Goal: Task Accomplishment & Management: Use online tool/utility

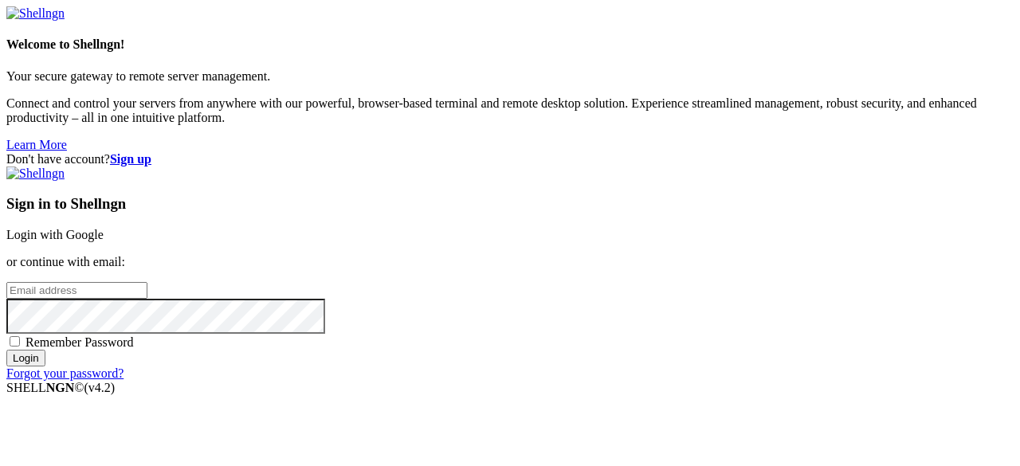
click at [104, 228] on link "Login with Google" at bounding box center [54, 235] width 97 height 14
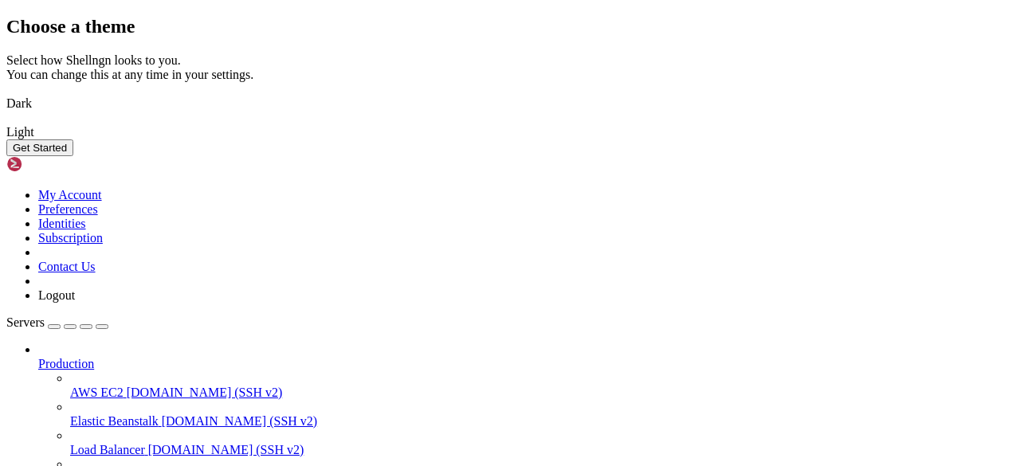
click at [6, 93] on img at bounding box center [6, 93] width 0 height 0
click at [6, 122] on img at bounding box center [6, 122] width 0 height 0
click at [73, 156] on button "Get Started" at bounding box center [39, 147] width 67 height 17
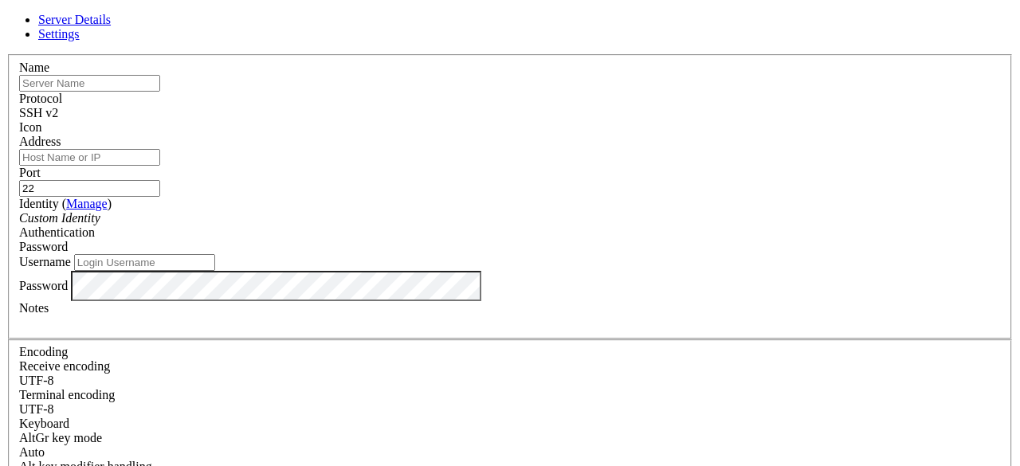
click at [160, 92] on input "text" at bounding box center [89, 83] width 141 height 17
paste input "Cyberarkconnector"
type input "Cyberarkconnector"
click at [160, 166] on input "Address" at bounding box center [89, 157] width 141 height 17
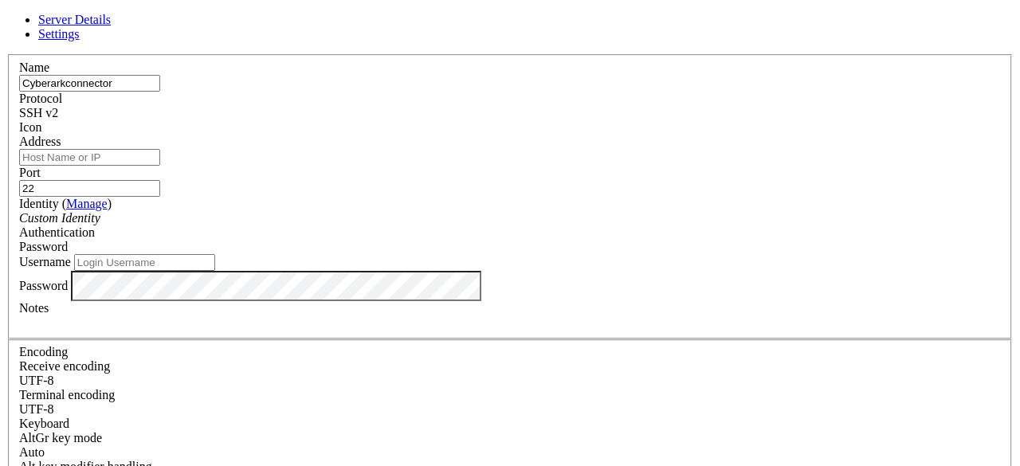
paste input "[TECHNICAL_ID]"
type input "[TECHNICAL_ID]"
click at [387, 226] on div "Custom Identity" at bounding box center [510, 218] width 982 height 14
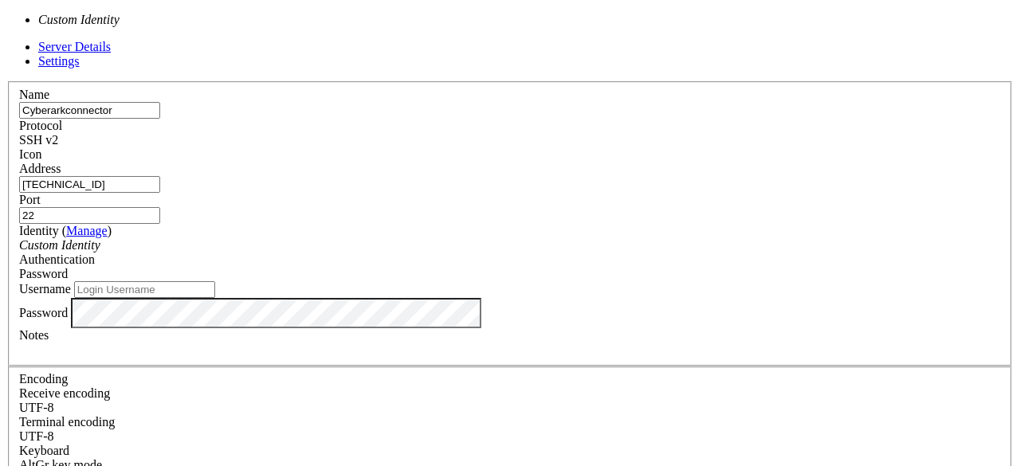
click at [71, 282] on label "Username" at bounding box center [45, 289] width 52 height 14
click at [215, 281] on input "Username" at bounding box center [144, 289] width 141 height 17
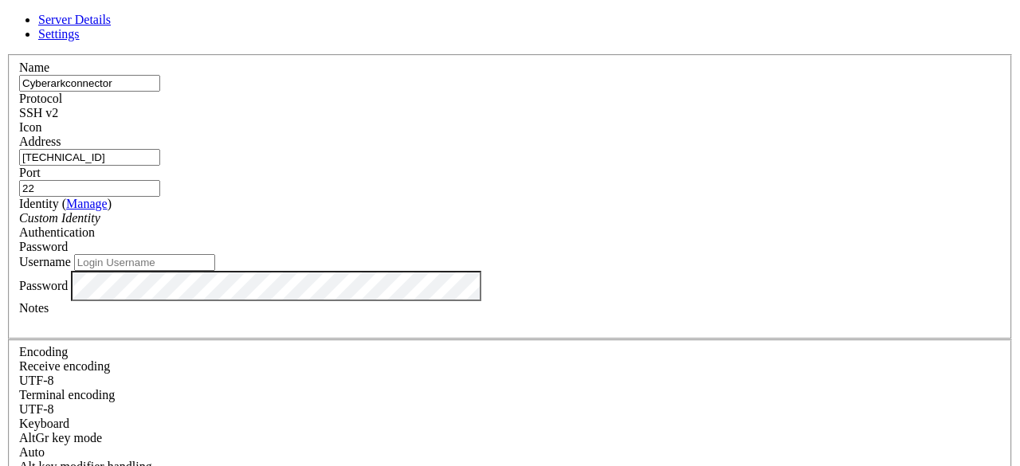
click at [625, 110] on div "SSH v2" at bounding box center [510, 113] width 982 height 14
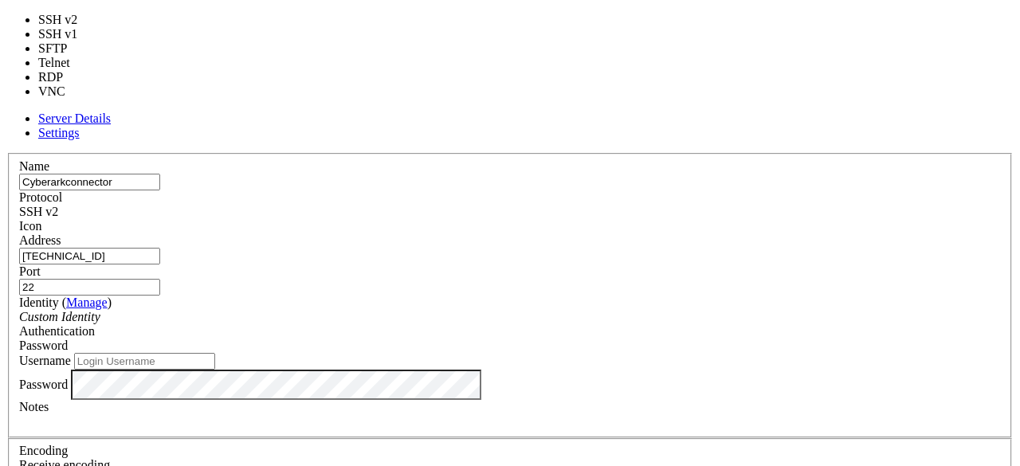
type input "3389"
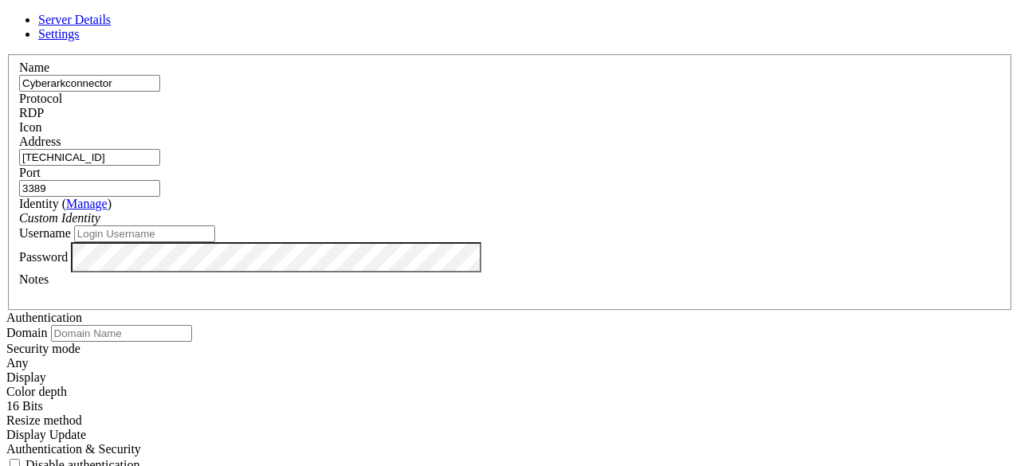
click at [215, 242] on input "Username" at bounding box center [144, 234] width 141 height 17
type input "h"
type input "cpam\[PERSON_NAME]"
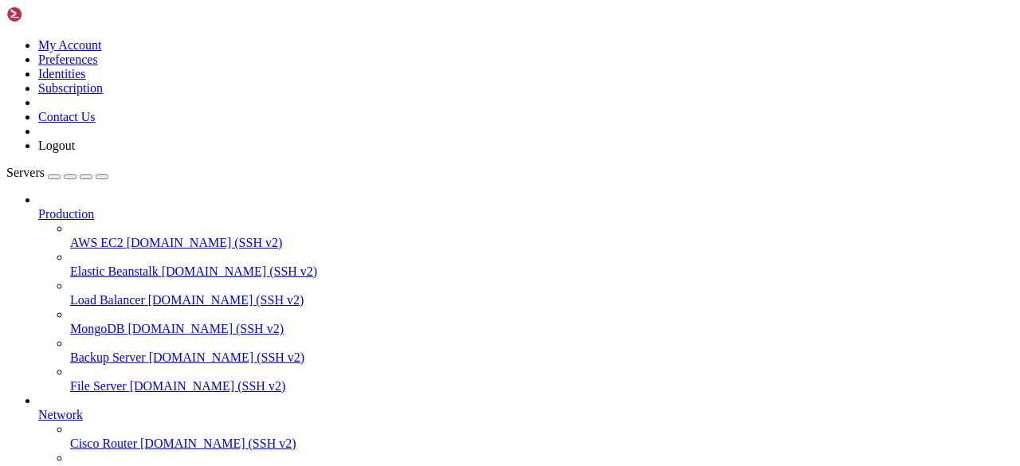
scroll to position [177, 0]
